Goal: Task Accomplishment & Management: Manage account settings

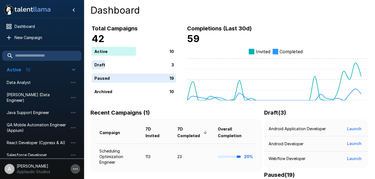
click at [77, 166] on icon "button" at bounding box center [75, 169] width 7 height 7
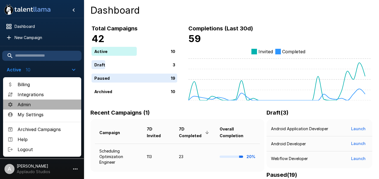
click at [39, 106] on span "Admin" at bounding box center [47, 104] width 59 height 7
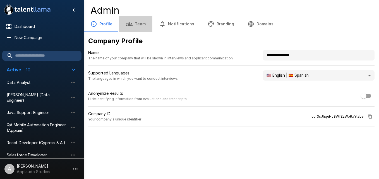
click at [141, 28] on button "Team" at bounding box center [135, 24] width 33 height 16
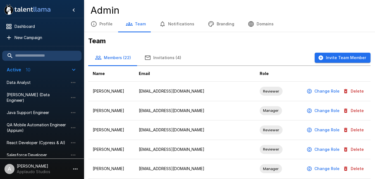
click at [321, 24] on div "Profile Team Notifications Branding Domains" at bounding box center [229, 24] width 291 height 16
click at [162, 58] on button "Invitations (4)" at bounding box center [163, 58] width 50 height 16
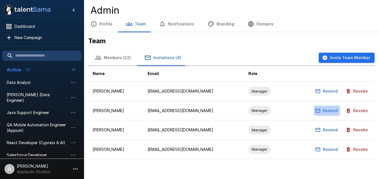
click at [331, 110] on button "Resend" at bounding box center [327, 111] width 26 height 10
click at [365, 148] on button "Revoke" at bounding box center [357, 150] width 26 height 10
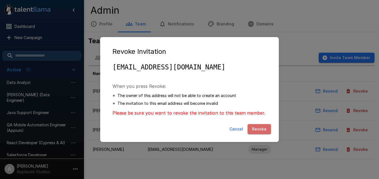
click at [255, 128] on button "Revoke" at bounding box center [258, 129] width 23 height 10
